Goal: Transaction & Acquisition: Purchase product/service

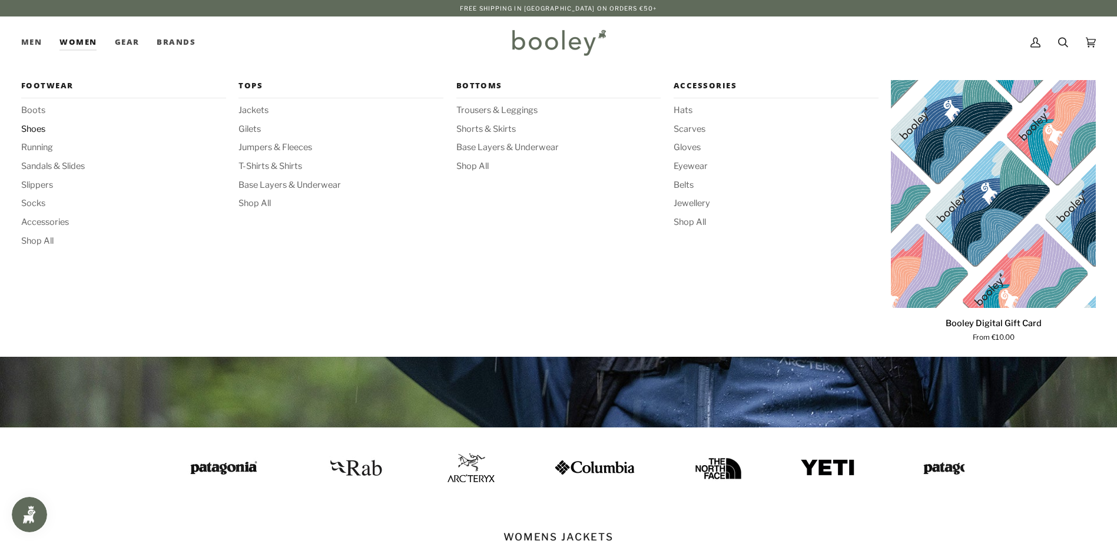
click at [37, 126] on span "Shoes" at bounding box center [123, 129] width 205 height 13
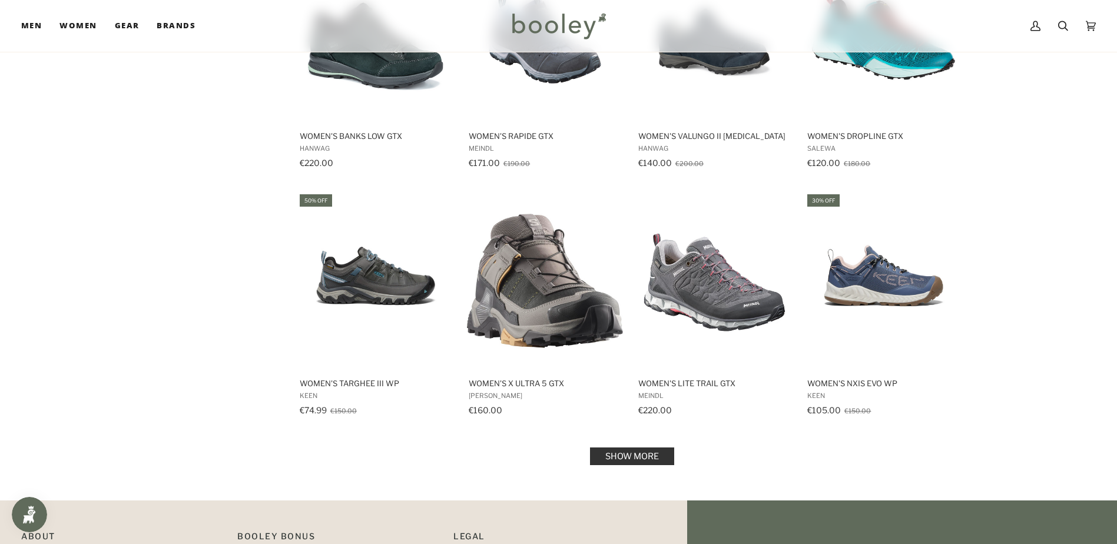
scroll to position [1060, 0]
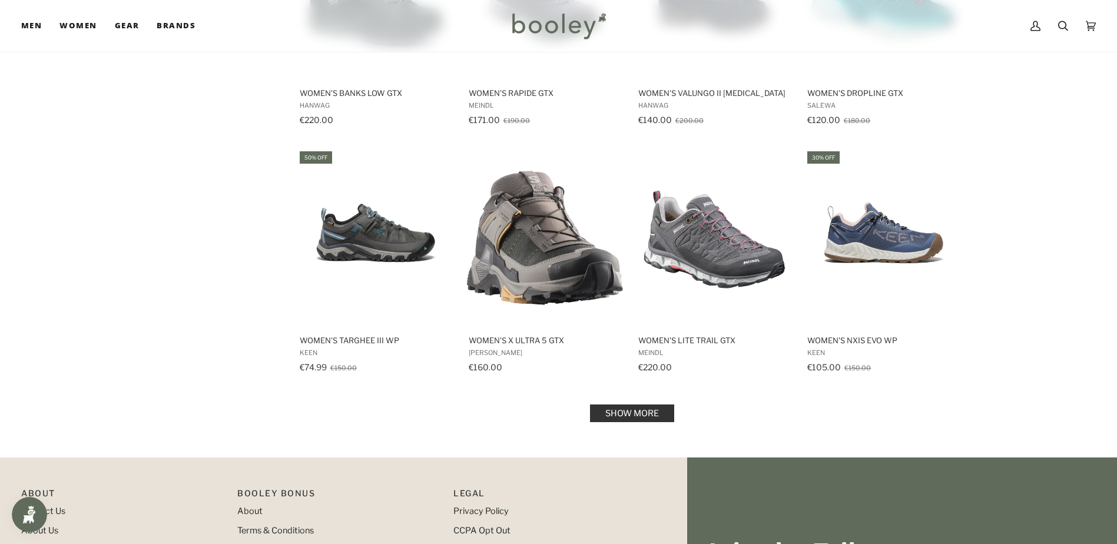
click at [643, 412] on link "Show more" at bounding box center [632, 414] width 84 height 18
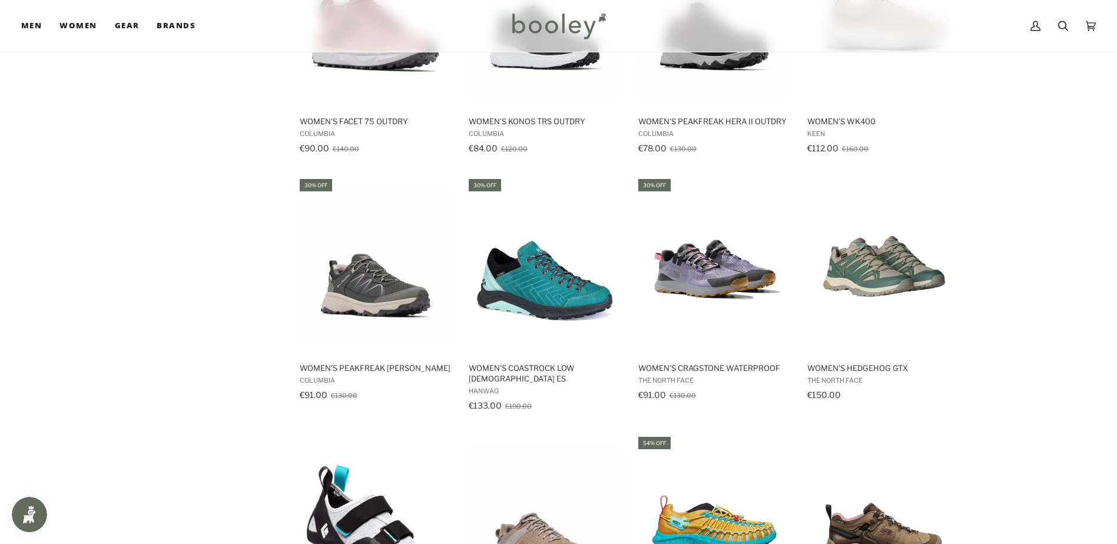
scroll to position [1767, 0]
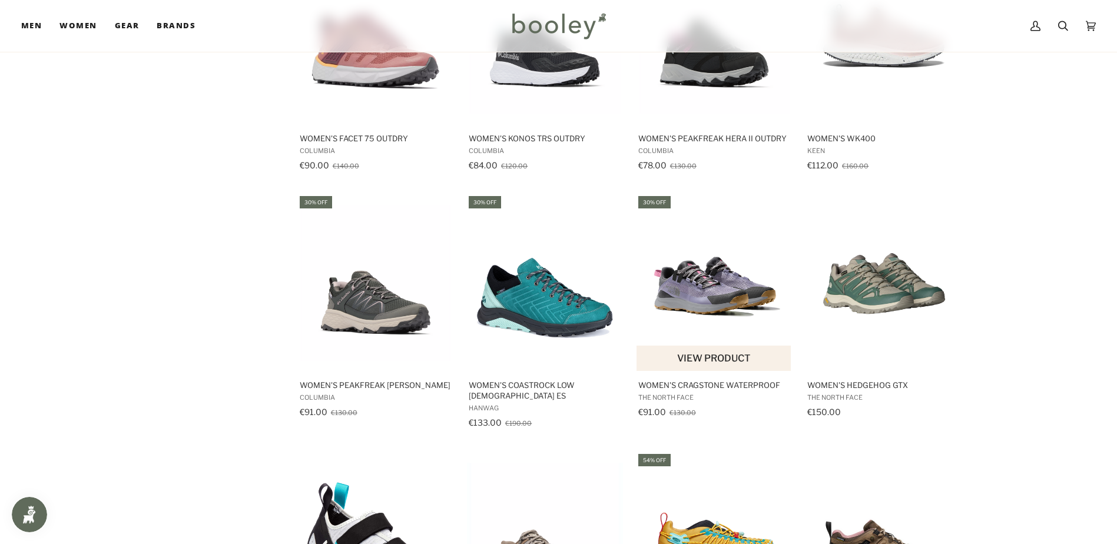
click at [695, 291] on img "Women's Cragstone Waterproof" at bounding box center [715, 283] width 156 height 156
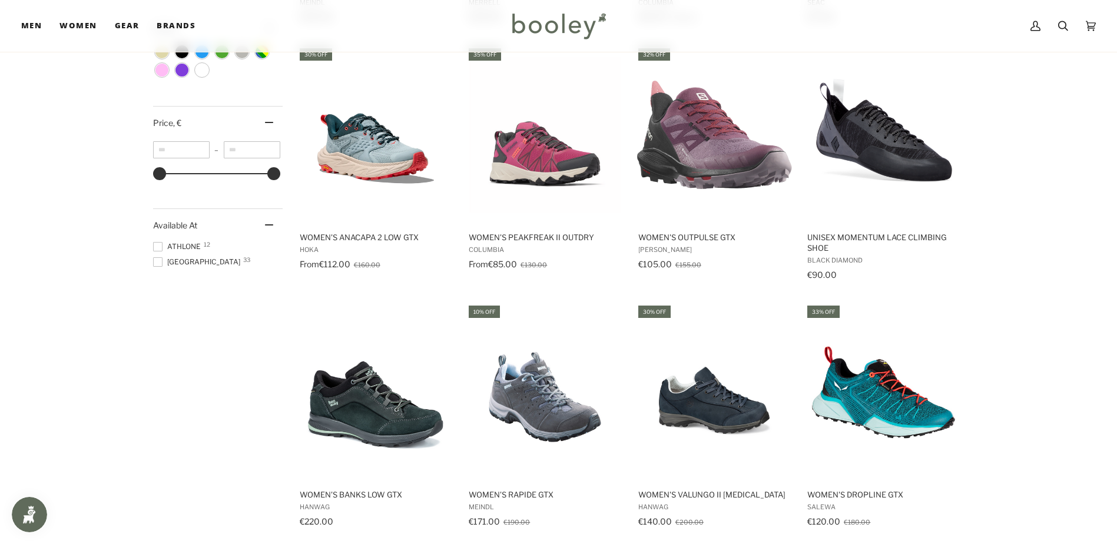
scroll to position [589, 0]
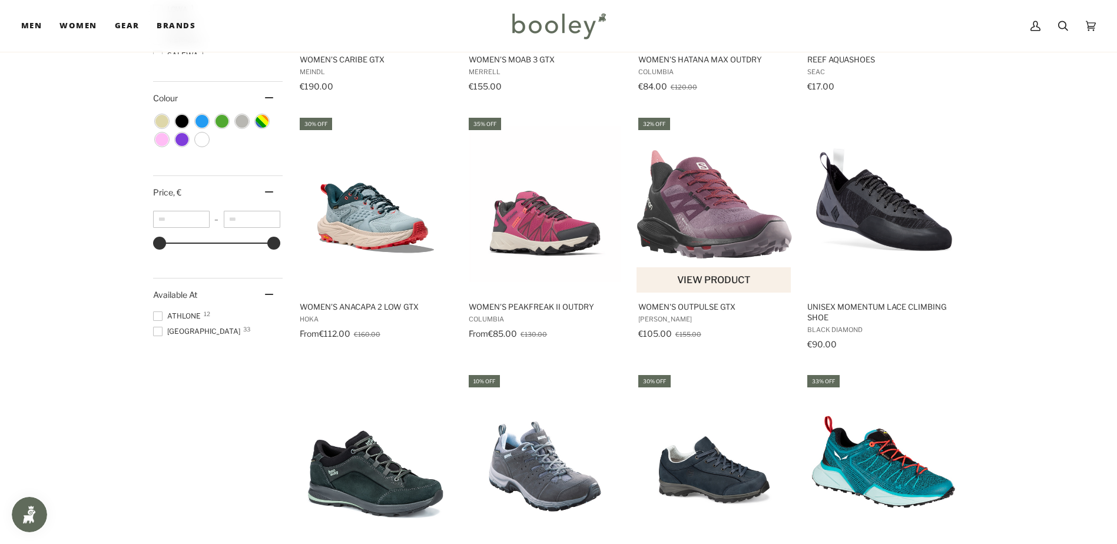
click at [736, 225] on img "Women's OUTPulse GTX" at bounding box center [715, 204] width 156 height 156
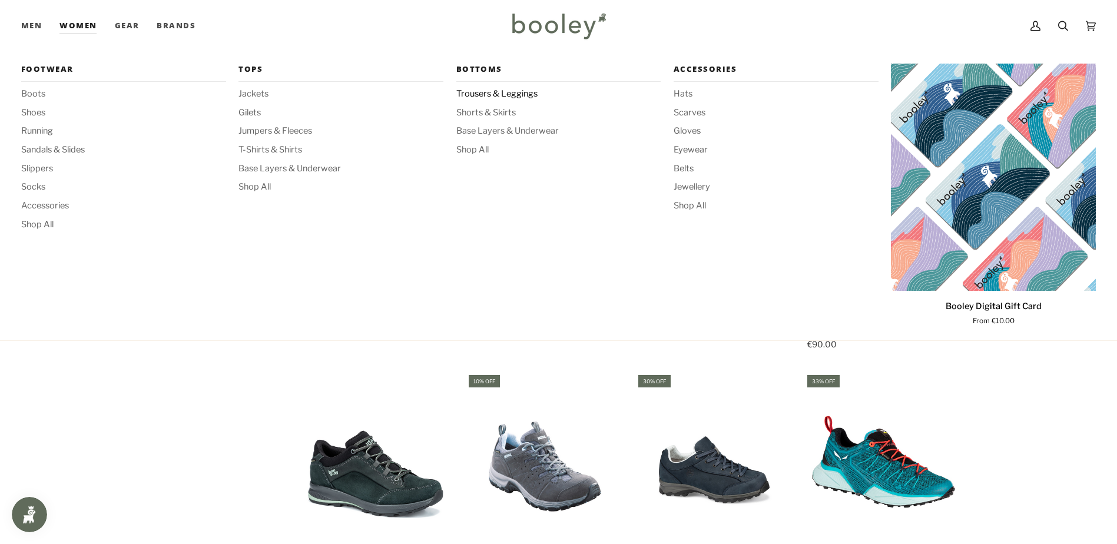
click at [502, 94] on span "Trousers & Leggings" at bounding box center [558, 94] width 205 height 13
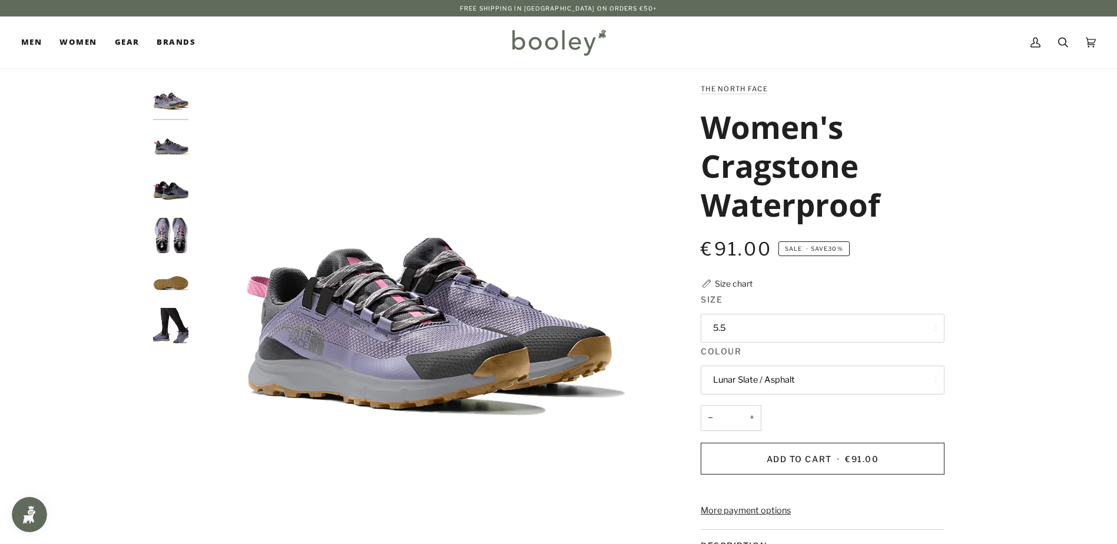
click at [173, 145] on img "The North Face Women's Cragstone Waterproof Lunar Slate / Asphalt - Booley Galw…" at bounding box center [170, 145] width 35 height 35
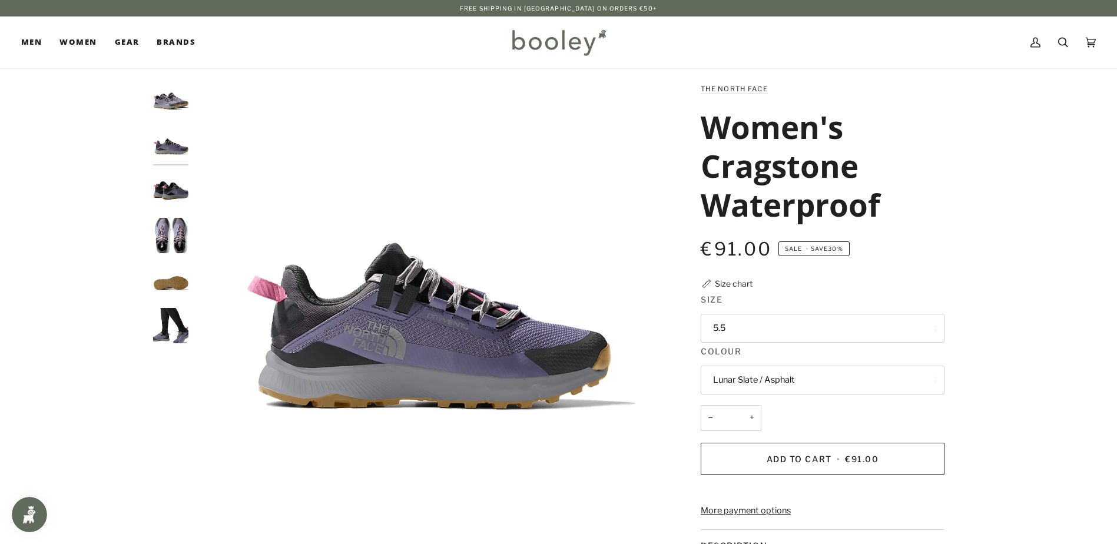
click at [167, 181] on img "The North Face Women's Cragstone Waterproof Lunar Slate / Asphalt - Booley Galw…" at bounding box center [170, 190] width 35 height 35
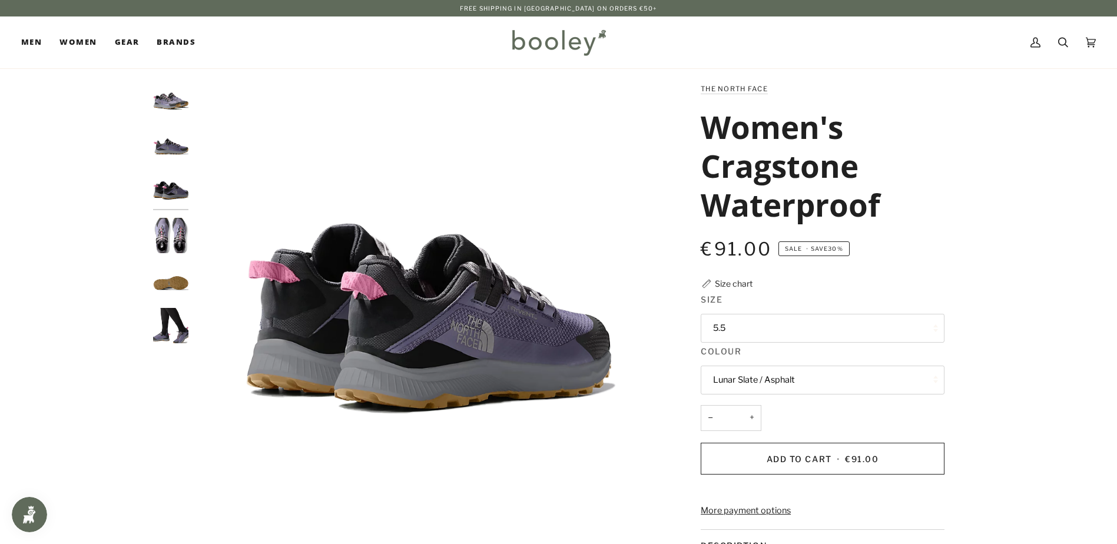
click at [168, 240] on img "The North Face Women's Cragstone Waterproof Lunar Slate / Asphalt - Booley Galw…" at bounding box center [170, 235] width 35 height 35
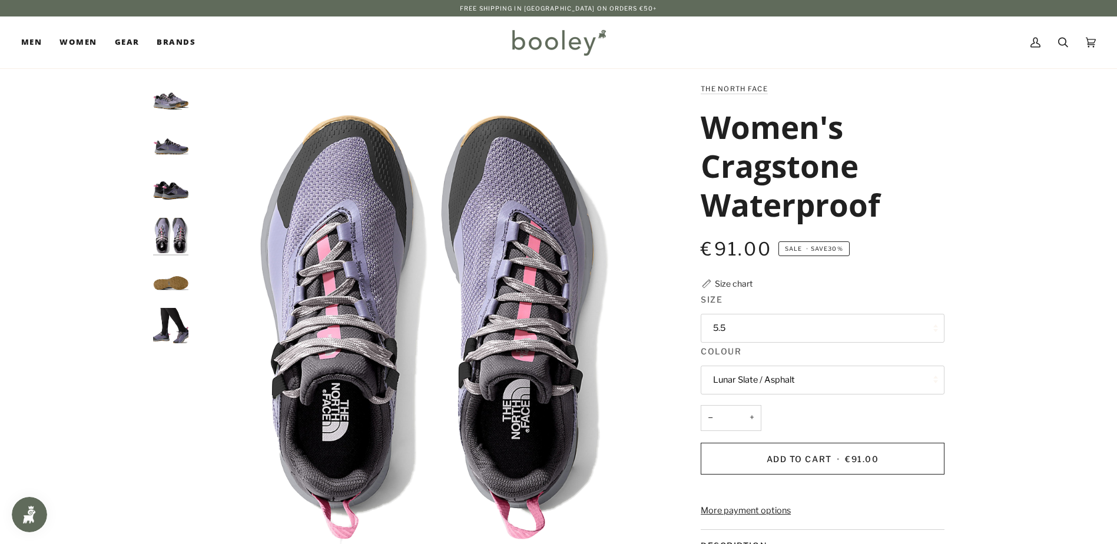
click at [174, 277] on img "The North Face Women's Cragstone Waterproof Lunar Slate / Asphalt - Booley Galw…" at bounding box center [170, 280] width 35 height 35
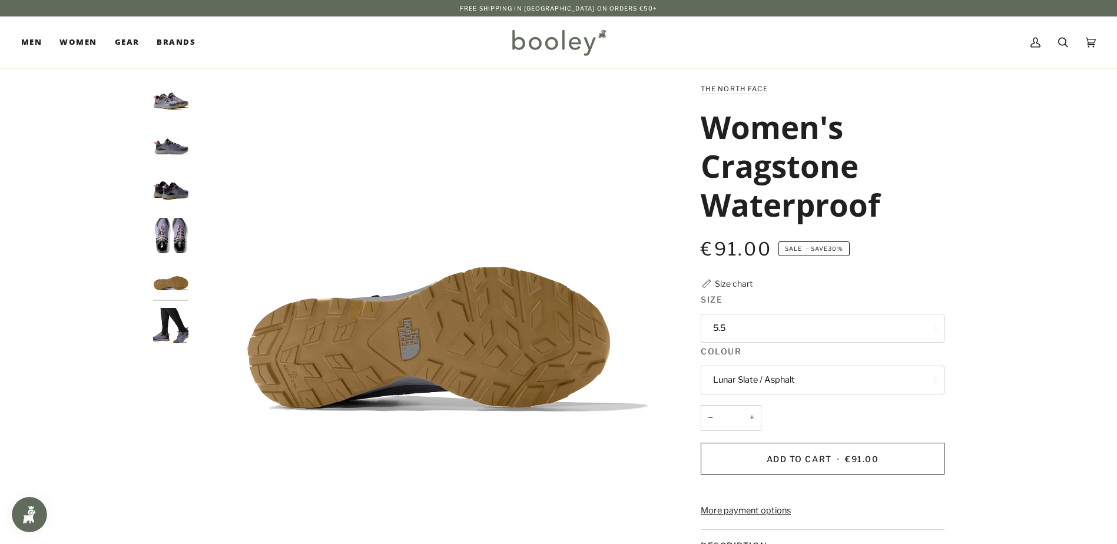
click at [174, 318] on img "The North Face Women's Cragstone Waterproof Lunar Slate / Asphalt - Booley Galw…" at bounding box center [170, 325] width 35 height 35
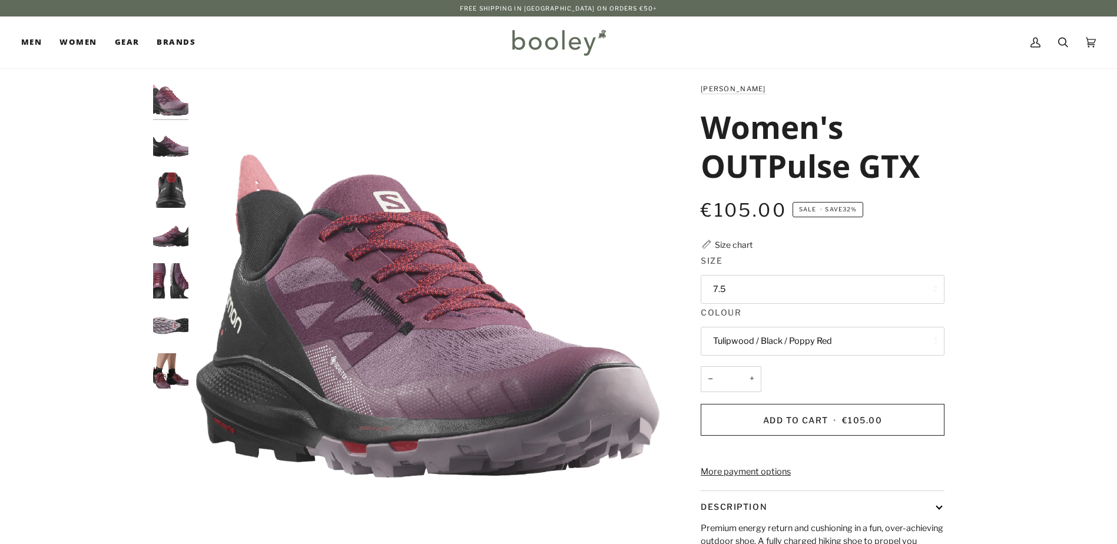
click at [782, 291] on button "7.5" at bounding box center [823, 289] width 244 height 29
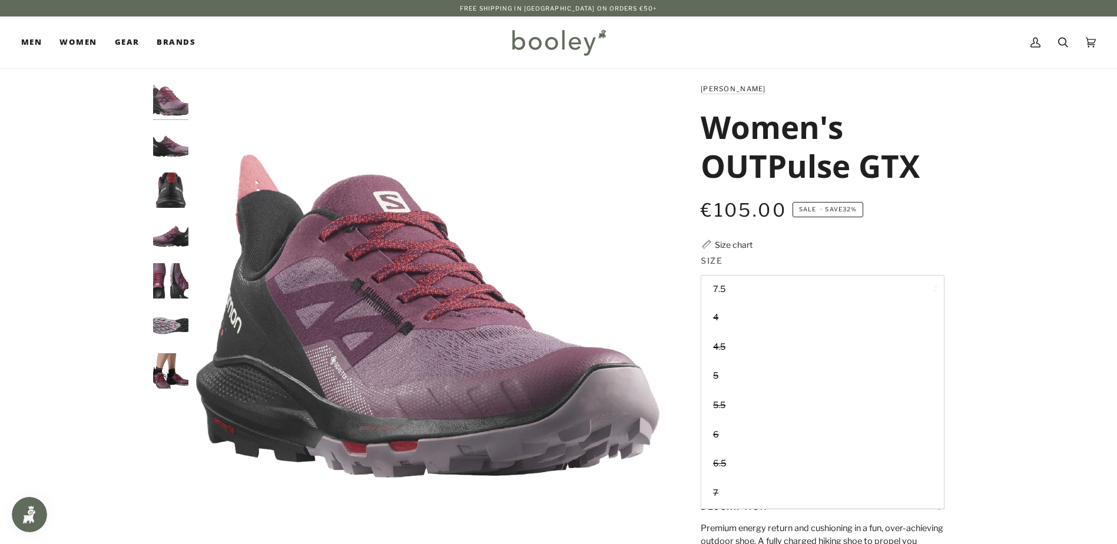
click at [168, 137] on img "Salomon Women's OUTPulse GTX Tulipwood / Black / Poppy Red - Booley Galway" at bounding box center [170, 145] width 35 height 35
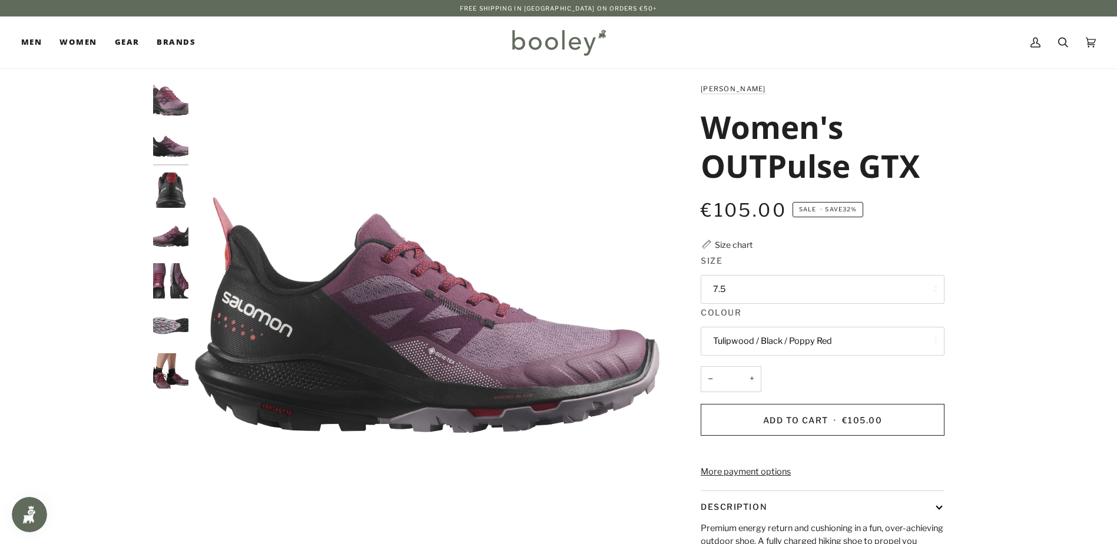
click at [170, 178] on img "Salomon Women's OUTPulse GTX Tulipwood / Black / Poppy Red - Booley Galway" at bounding box center [170, 190] width 35 height 35
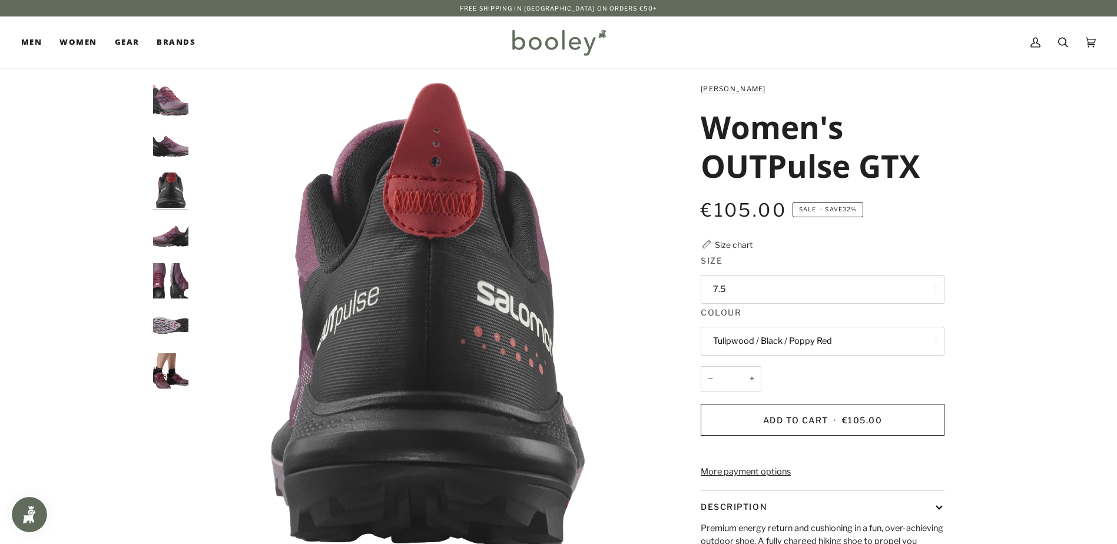
click at [173, 226] on img "Salomon Women's OUTPulse GTX Tulipwood / Black / Poppy Red - Booley Galway" at bounding box center [170, 235] width 35 height 35
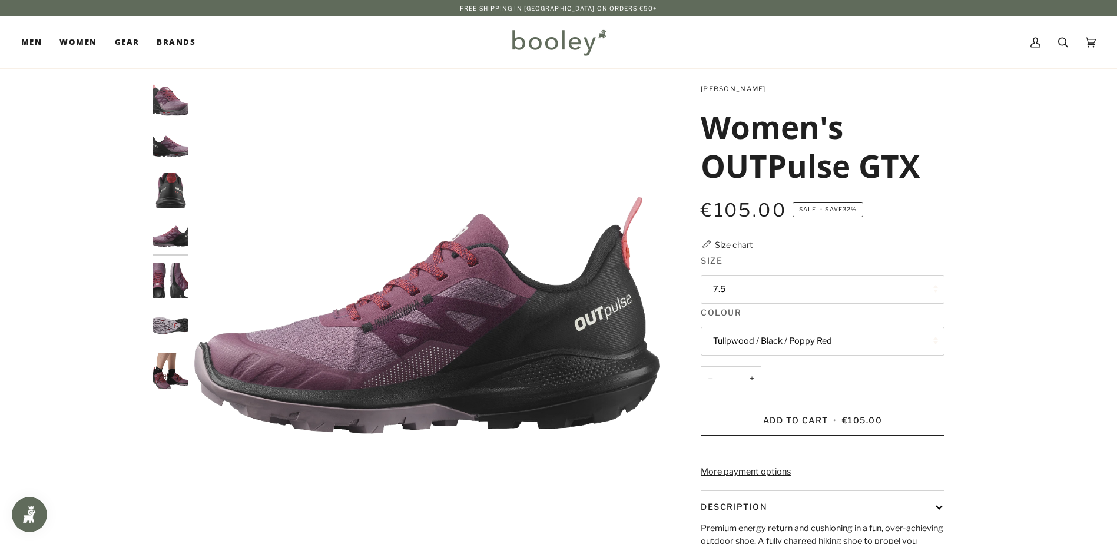
click at [176, 273] on img "Salomon Women's OUTPulse GTX Tulipwood / Black / Poppy Red - Booley Galway" at bounding box center [170, 280] width 35 height 35
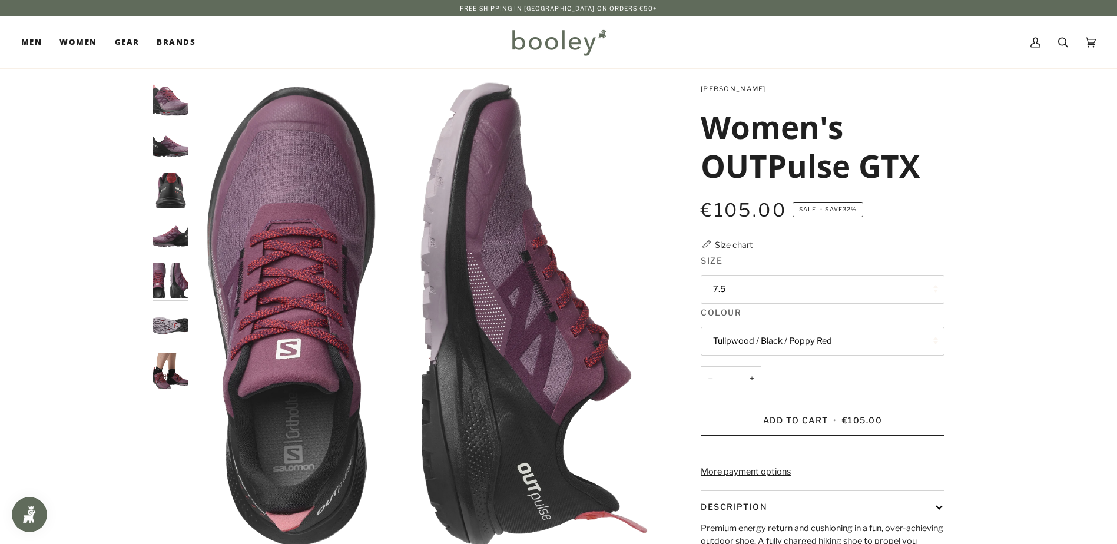
click at [174, 317] on img "Salomon Women's OUTPulse GTX Tulipwood / Black / Poppy Red - Booley Galway" at bounding box center [170, 325] width 35 height 35
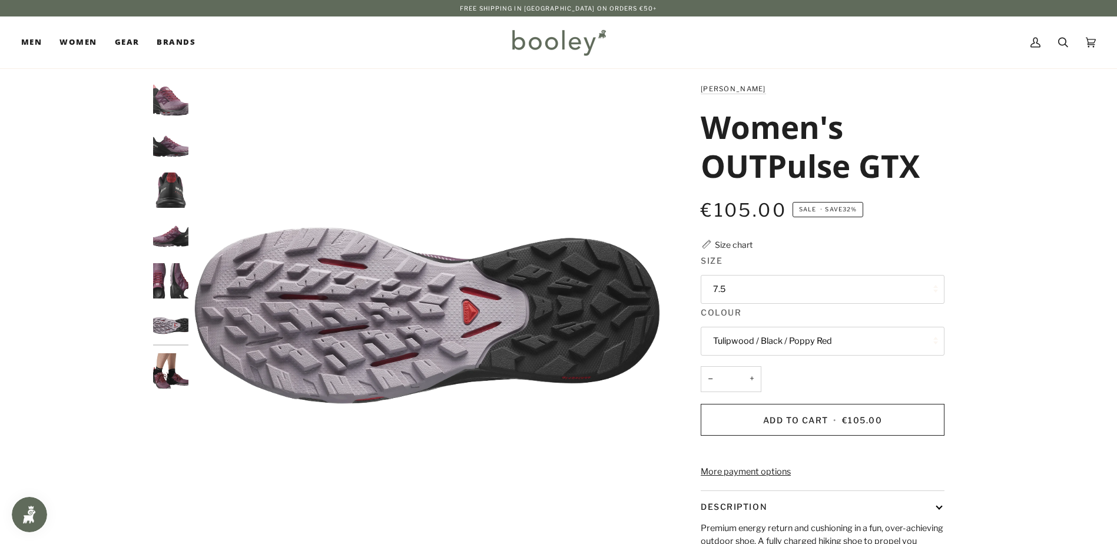
click at [172, 368] on img "Salomon Women's OUTPulse GTX Tulipwood / Black / Poppy Red - Booley Galway" at bounding box center [170, 370] width 35 height 35
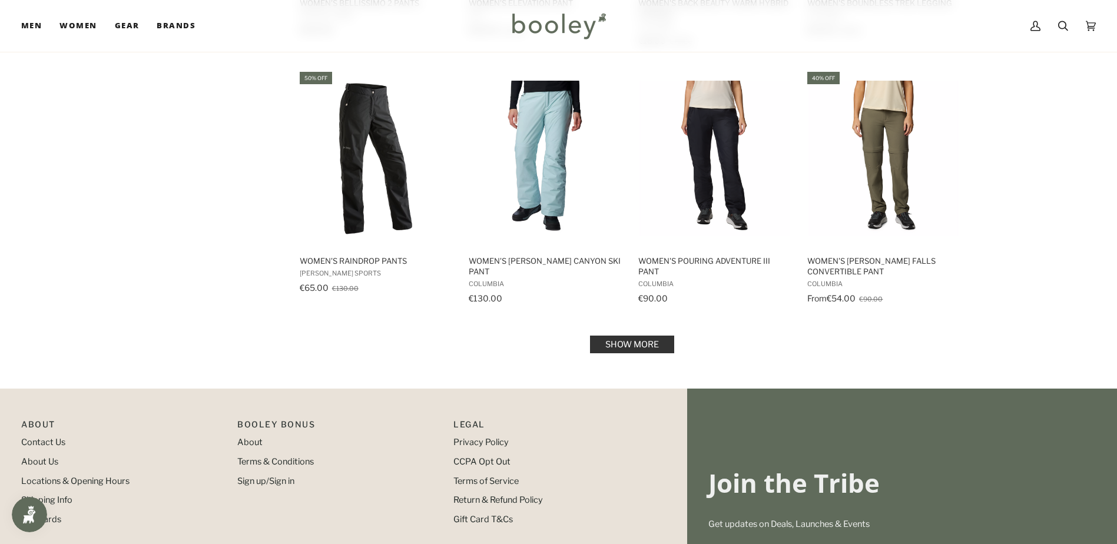
scroll to position [1178, 0]
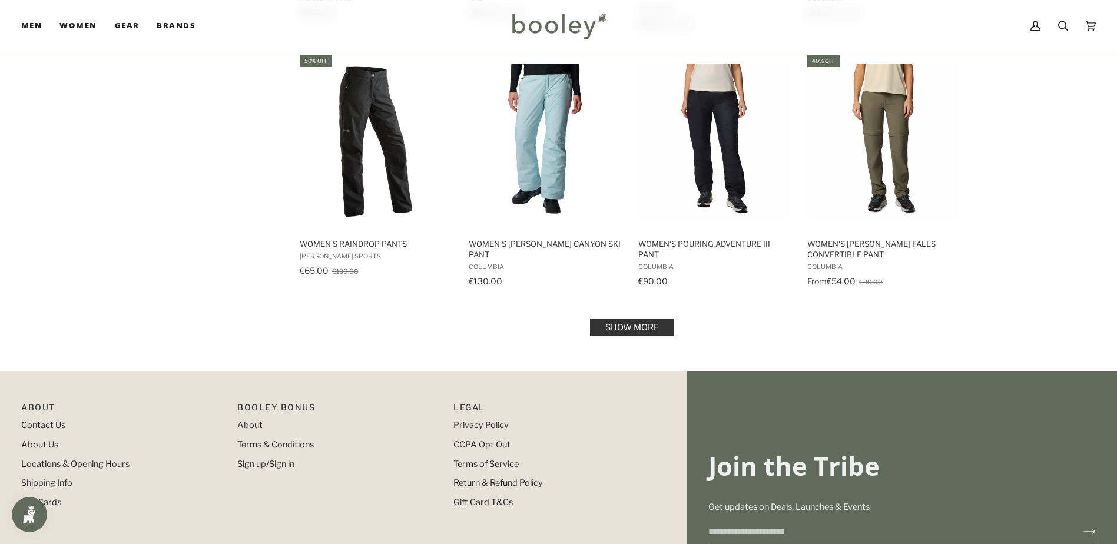
click at [632, 320] on link "Show more" at bounding box center [632, 328] width 84 height 18
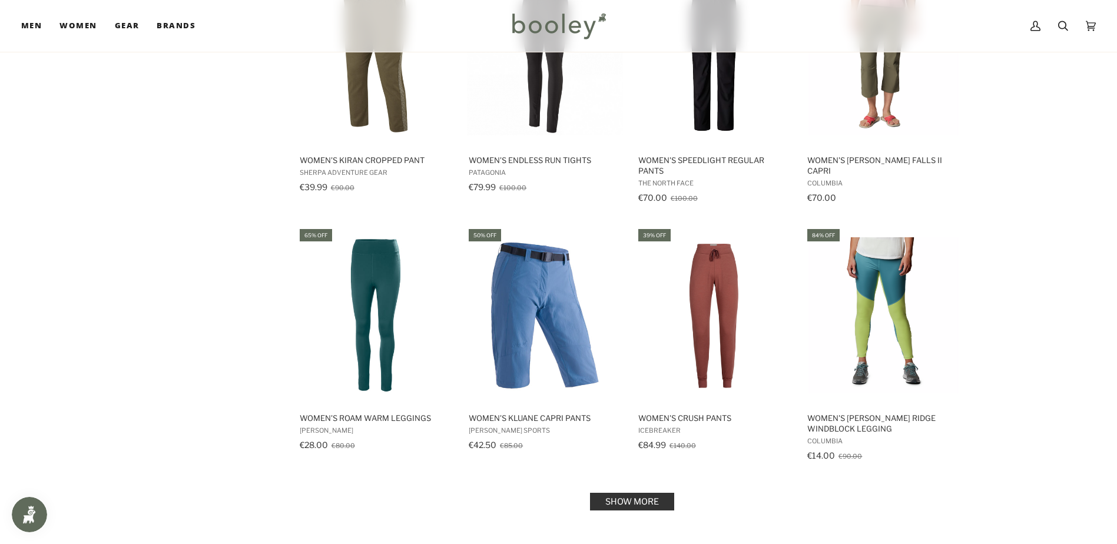
scroll to position [2297, 0]
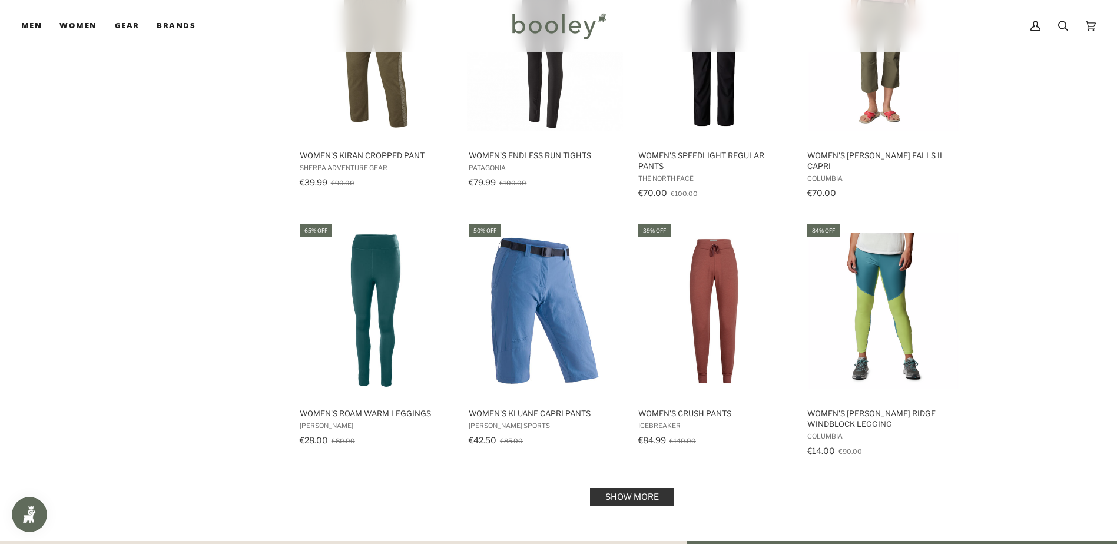
click at [622, 496] on link "Show more" at bounding box center [632, 497] width 84 height 18
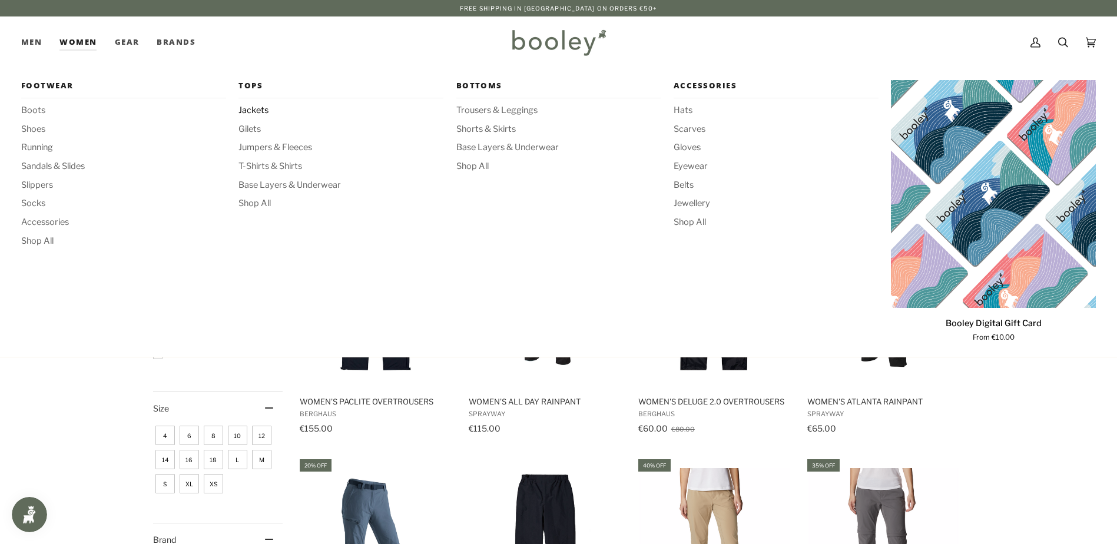
click at [263, 108] on span "Jackets" at bounding box center [340, 110] width 205 height 13
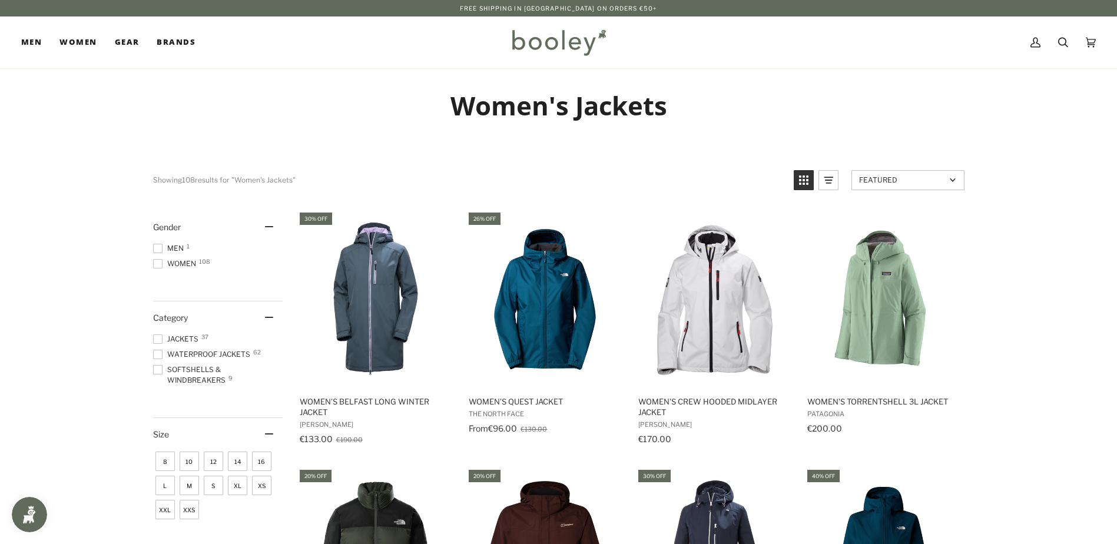
click at [153, 370] on span at bounding box center [157, 369] width 9 height 9
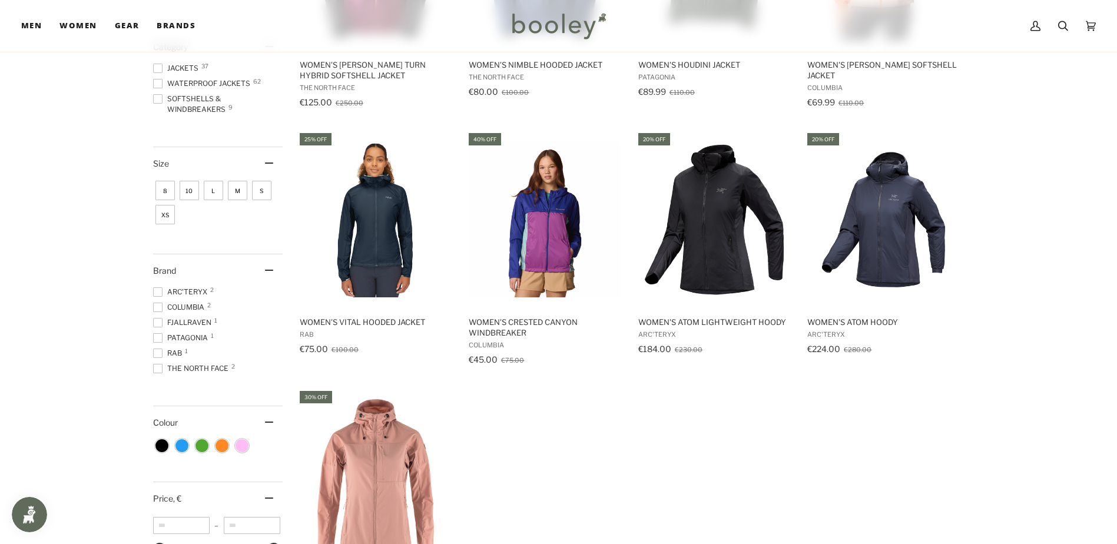
scroll to position [353, 0]
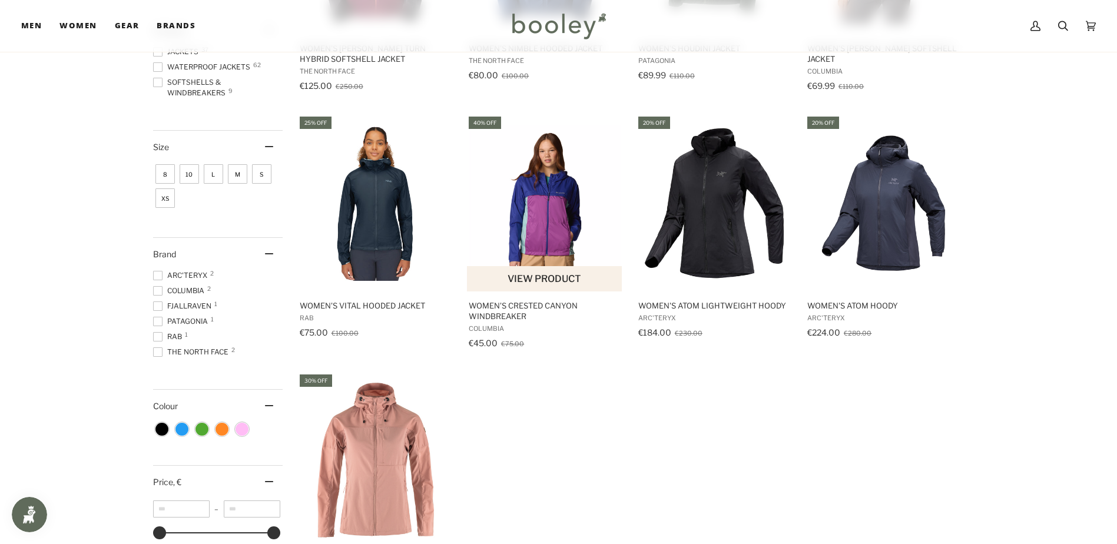
click at [542, 253] on img "Women's Crested Canyon Windbreaker" at bounding box center [545, 203] width 156 height 156
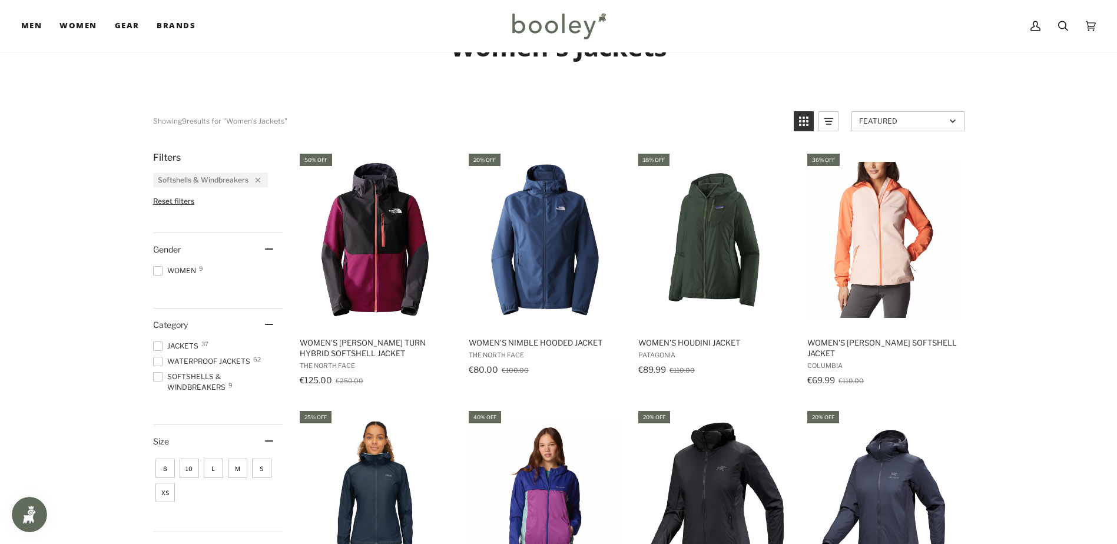
click at [169, 200] on span "Reset filters" at bounding box center [173, 201] width 41 height 9
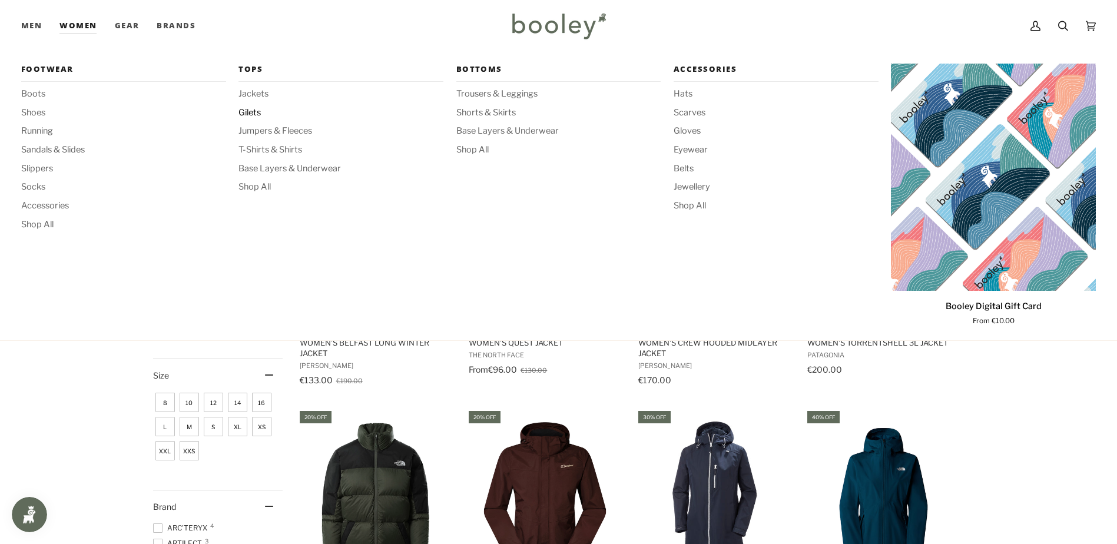
click at [256, 110] on span "Gilets" at bounding box center [340, 113] width 205 height 13
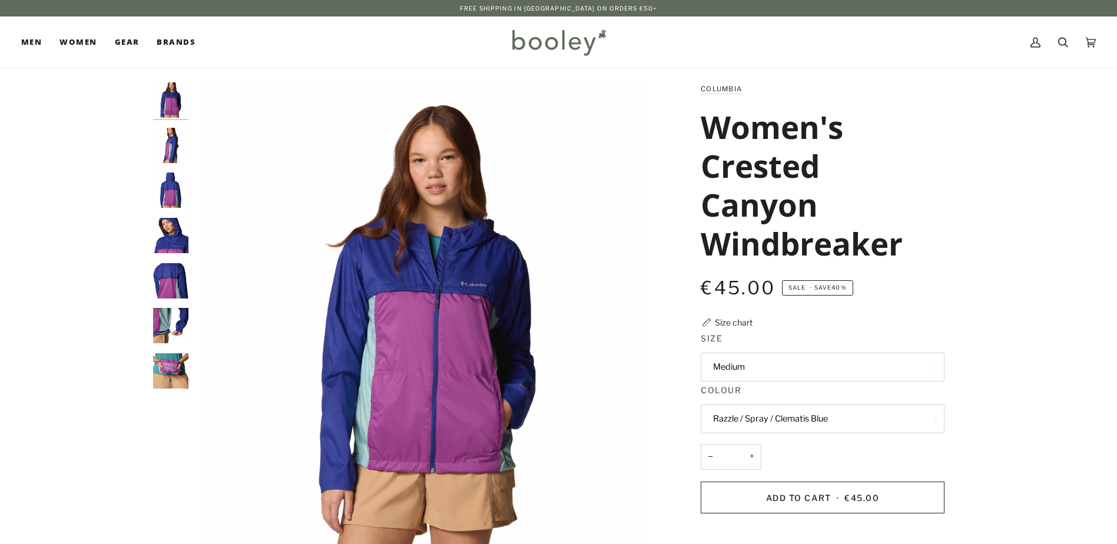
click at [169, 146] on img "Columbia Women's Crested Canyon Windbreaker Razzle / Spray / Clematis Blue - Bo…" at bounding box center [170, 145] width 35 height 35
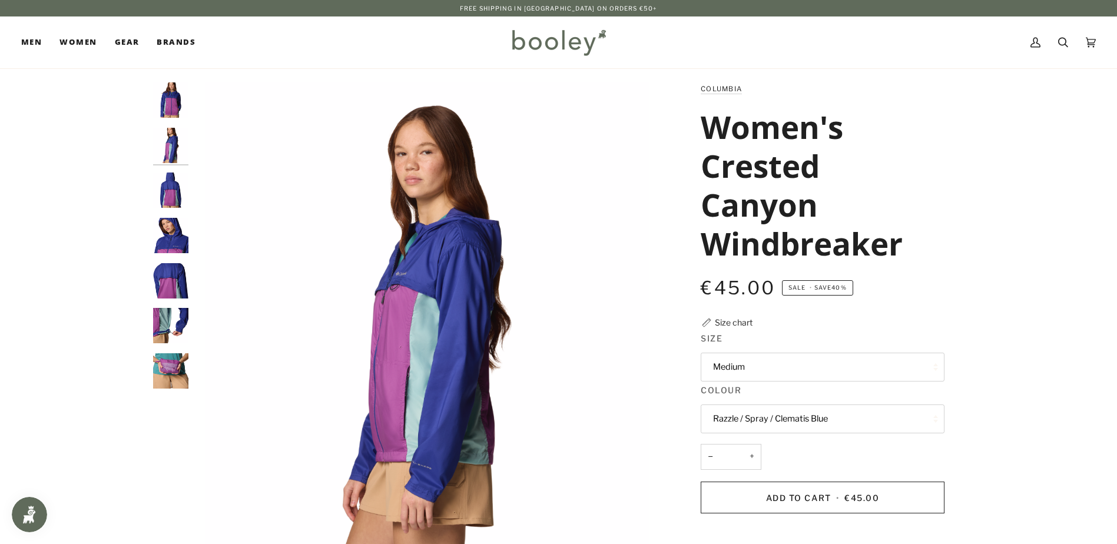
click at [169, 178] on img "Columbia Women's Crested Canyon Windbreaker Razzle / Spray / Clematis Blue - Bo…" at bounding box center [170, 190] width 35 height 35
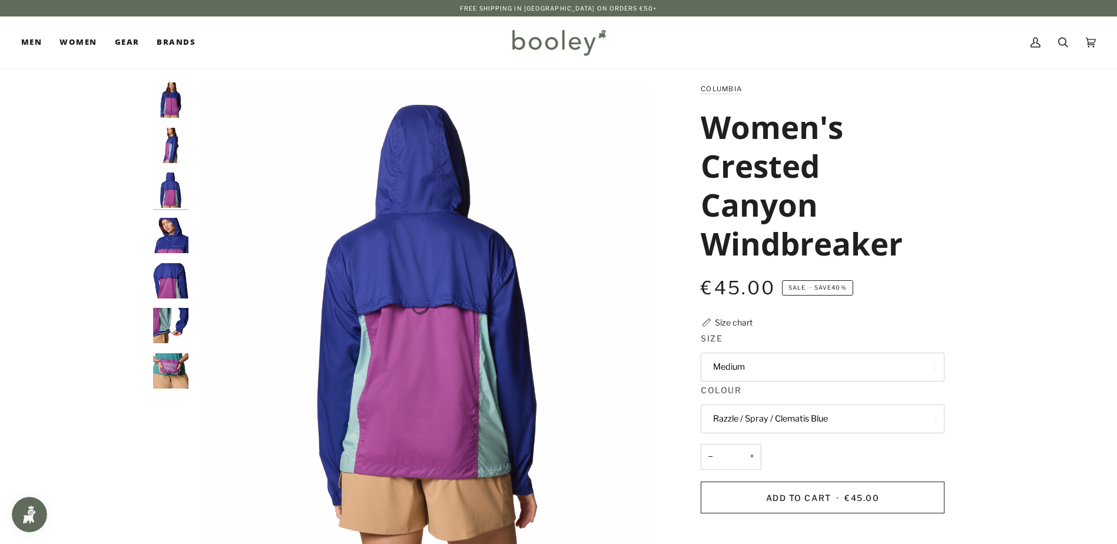
click at [170, 234] on img "Columbia Women's Crested Canyon Windbreaker Razzle / Spray / Clematis Blue - Bo…" at bounding box center [170, 235] width 35 height 35
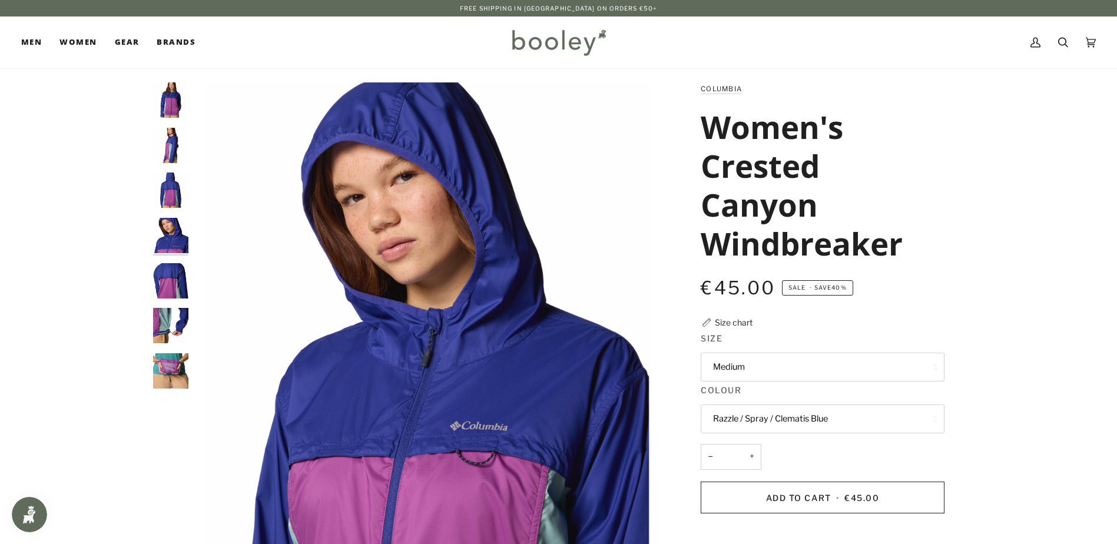
click at [173, 271] on img "Columbia Women's Crested Canyon Windbreaker Razzle / Spray / Clematis Blue - Bo…" at bounding box center [170, 280] width 35 height 35
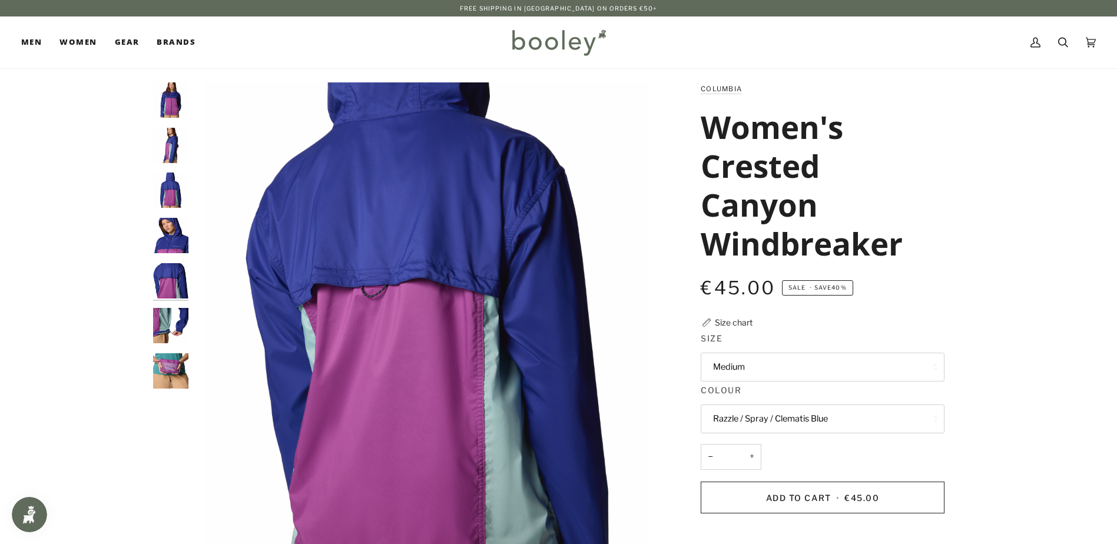
click at [173, 332] on img "Columbia Women's Crested Canyon Windbreaker Razzle / Spray / Clematis Blue - Bo…" at bounding box center [170, 325] width 35 height 35
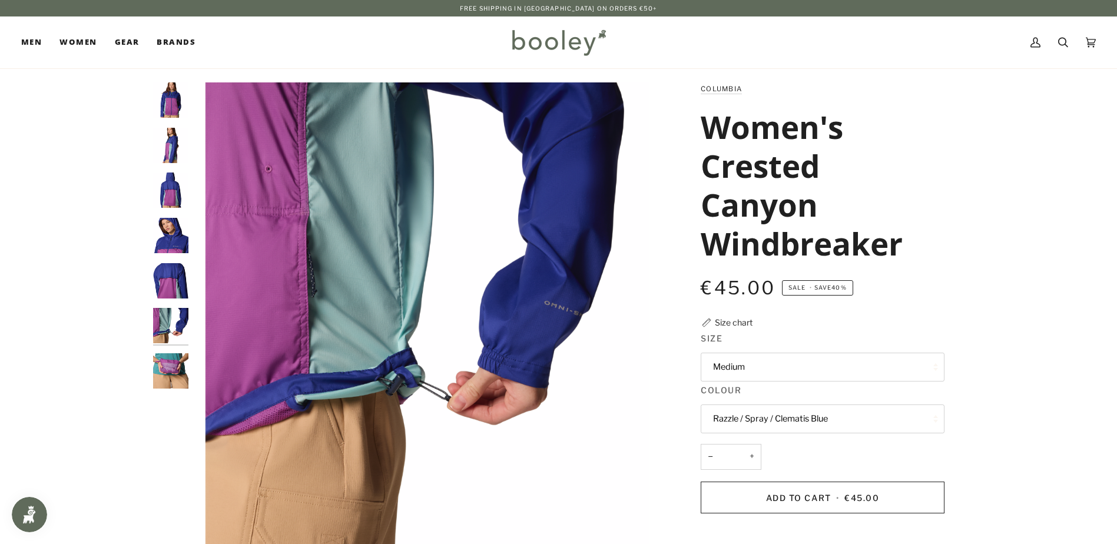
click at [163, 373] on img "Columbia Women's Crested Canyon Windbreaker Razzle / Spray / Clematis Blue - Bo…" at bounding box center [170, 370] width 35 height 35
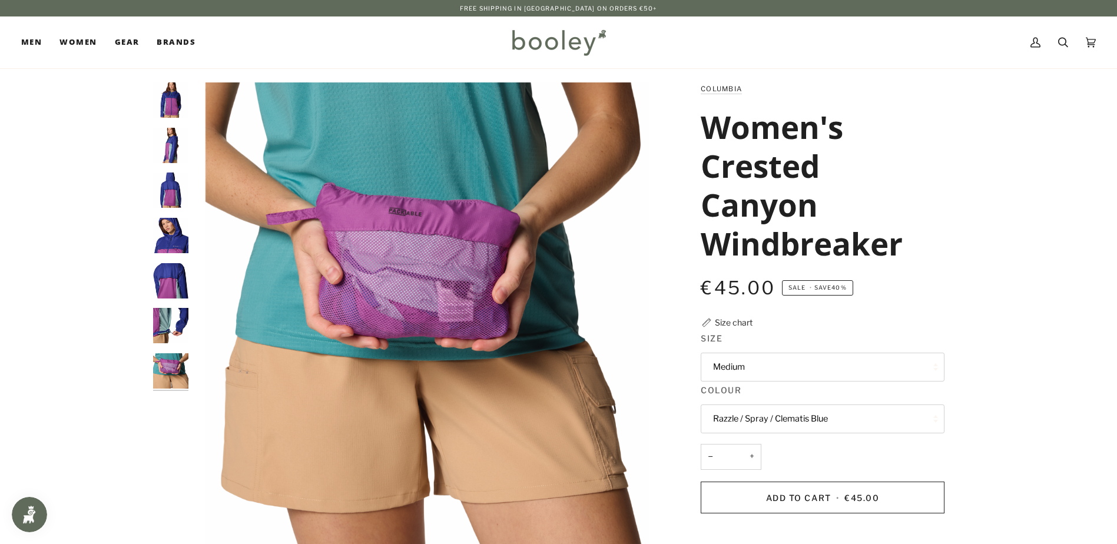
click at [866, 418] on button "Razzle / Spray / Clematis Blue" at bounding box center [823, 419] width 244 height 29
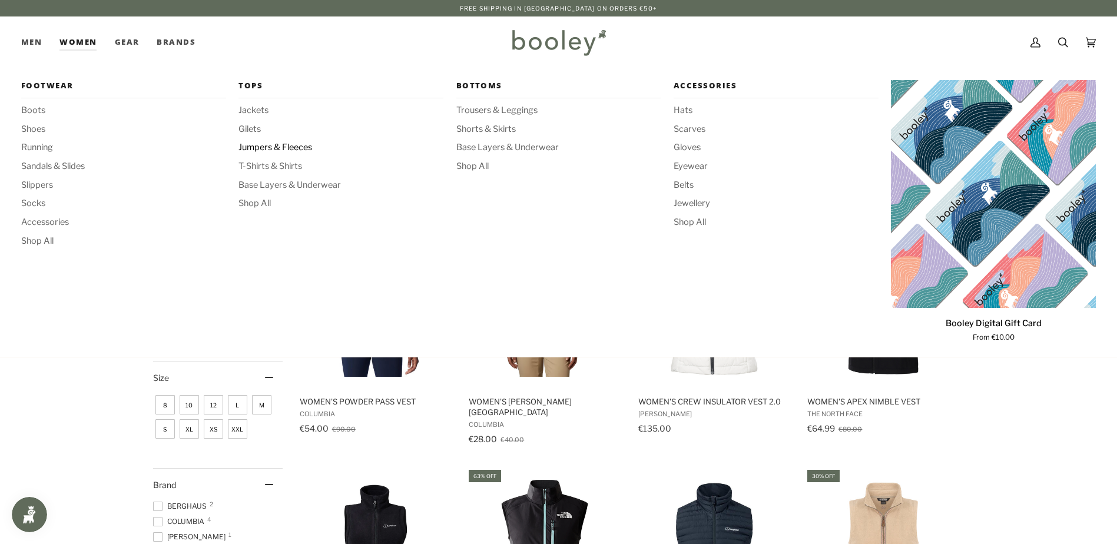
click at [298, 144] on span "Jumpers & Fleeces" at bounding box center [340, 147] width 205 height 13
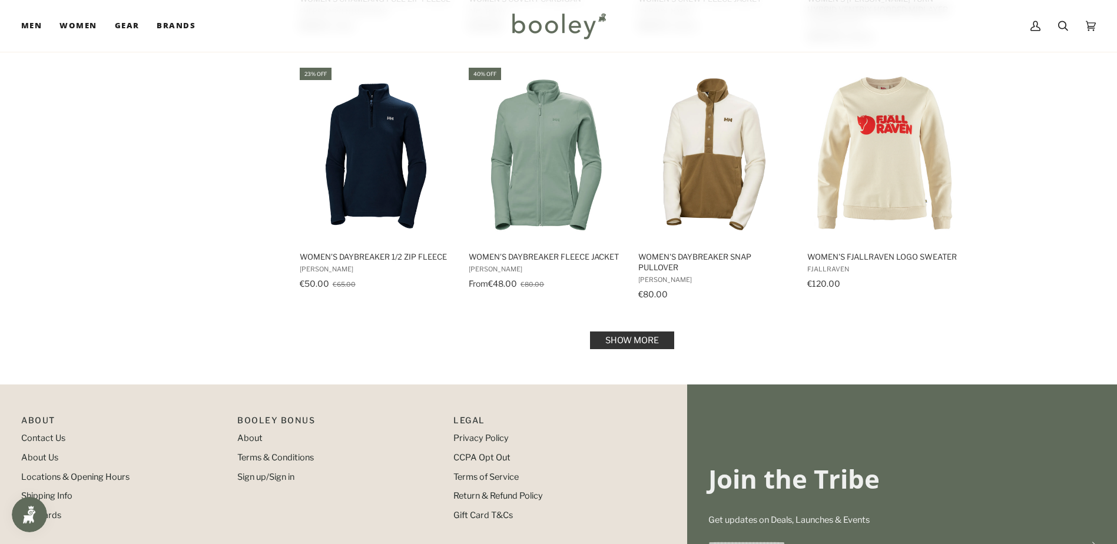
scroll to position [1178, 0]
